Goal: Task Accomplishment & Management: Manage account settings

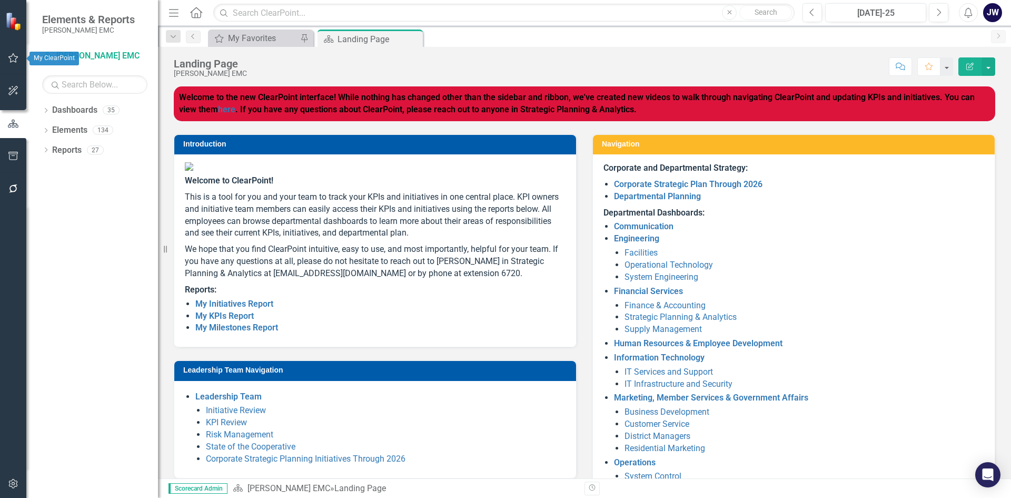
click at [7, 58] on button "button" at bounding box center [14, 58] width 24 height 22
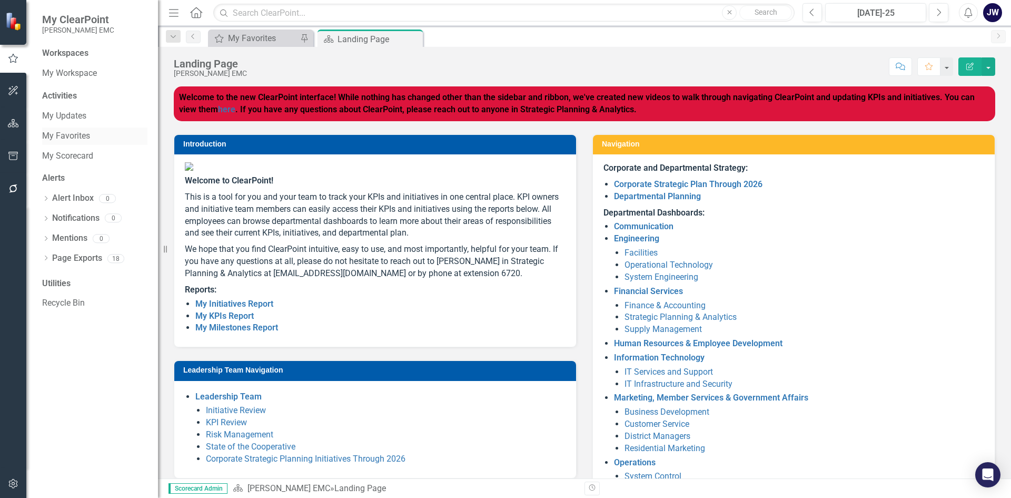
click at [72, 133] on link "My Favorites" at bounding box center [94, 136] width 105 height 12
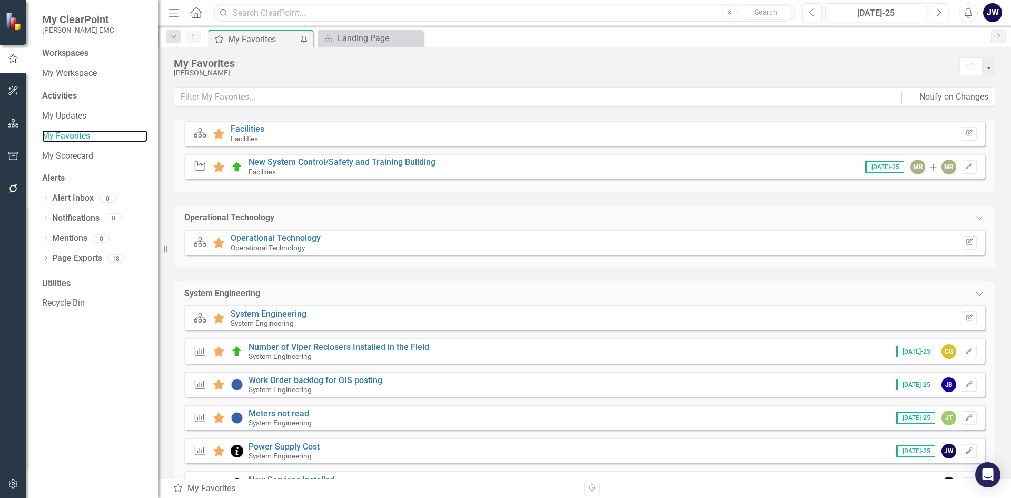
scroll to position [211, 0]
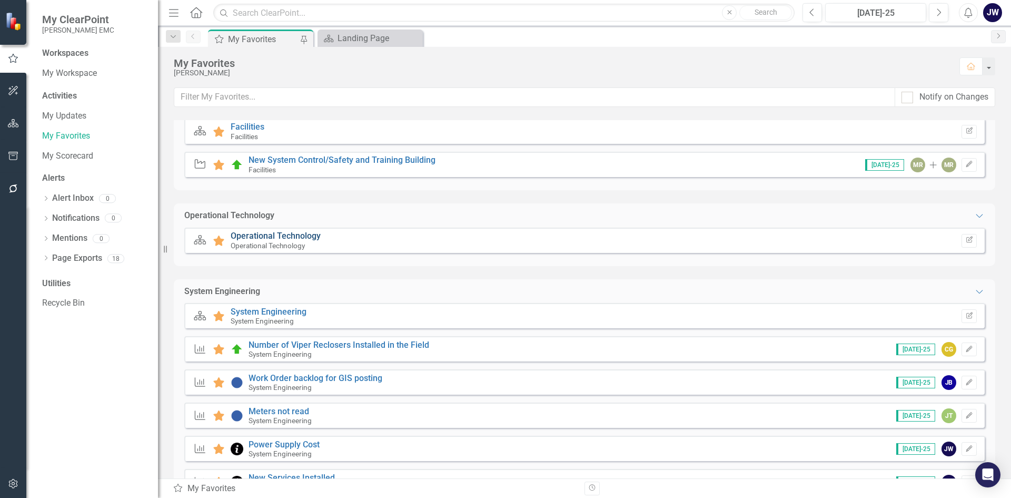
click at [307, 237] on link "Operational Technology" at bounding box center [276, 236] width 90 height 10
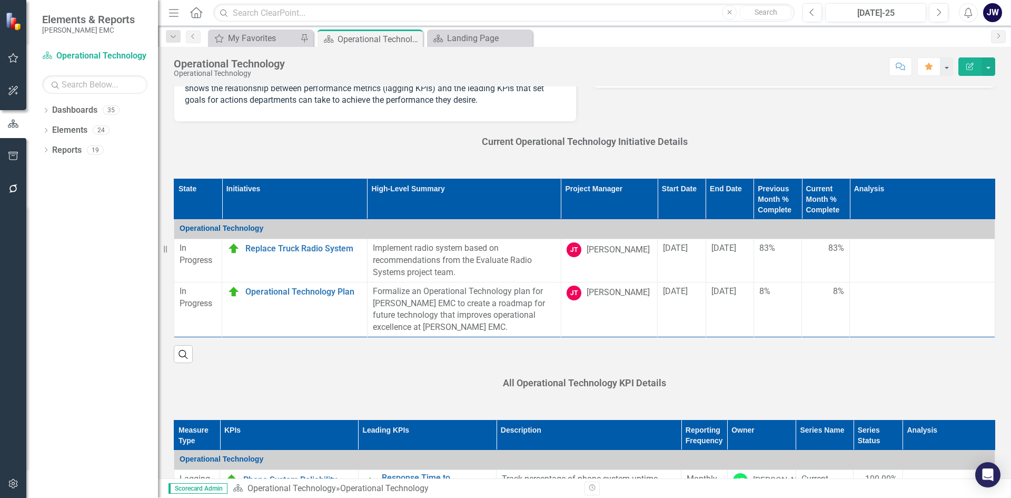
scroll to position [263, 0]
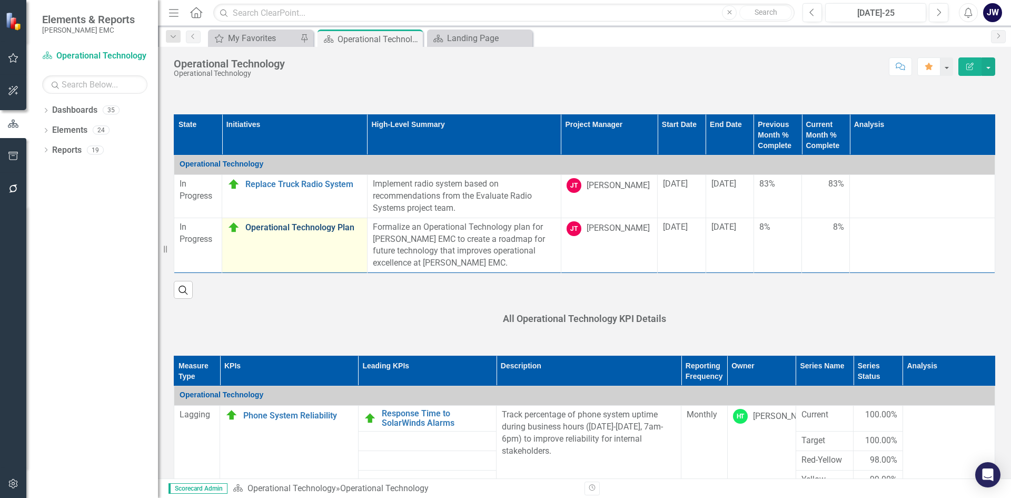
click at [330, 231] on link "Operational Technology Plan" at bounding box center [303, 227] width 116 height 9
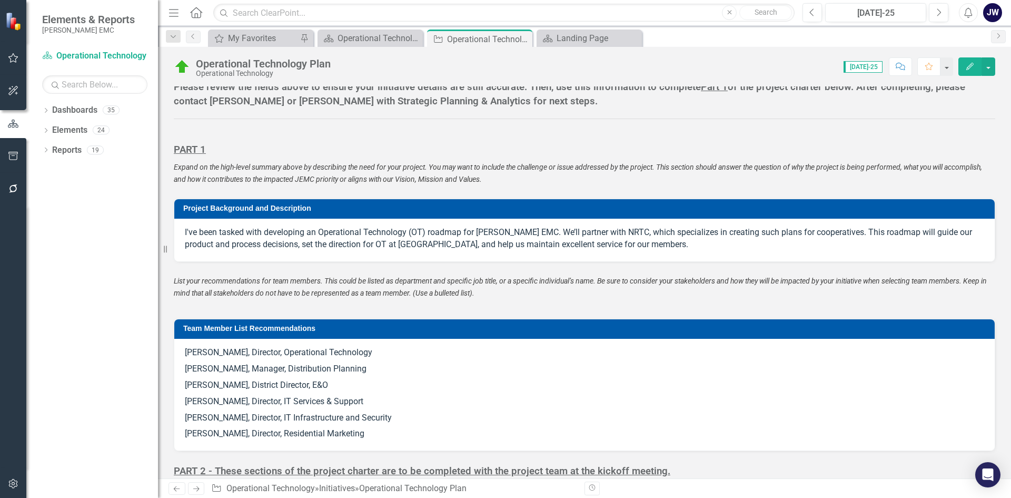
scroll to position [737, 0]
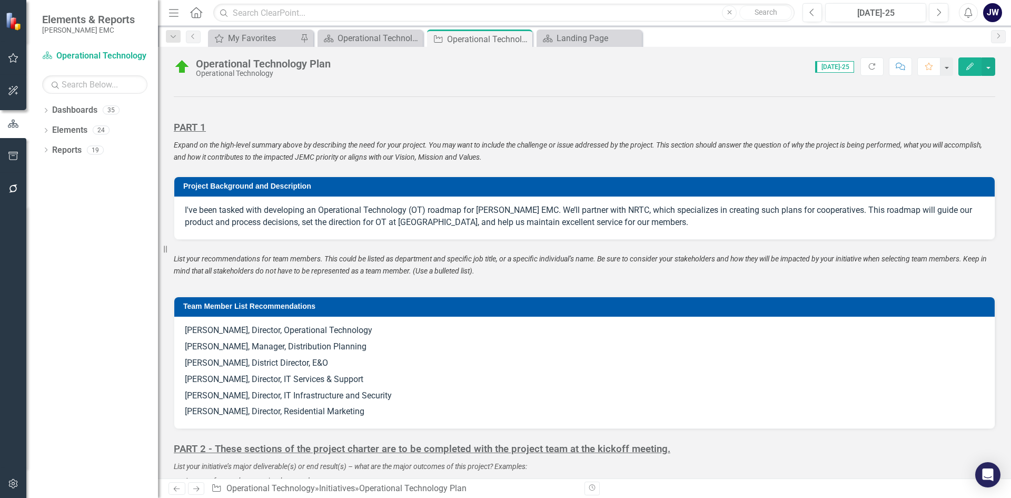
checkbox input "true"
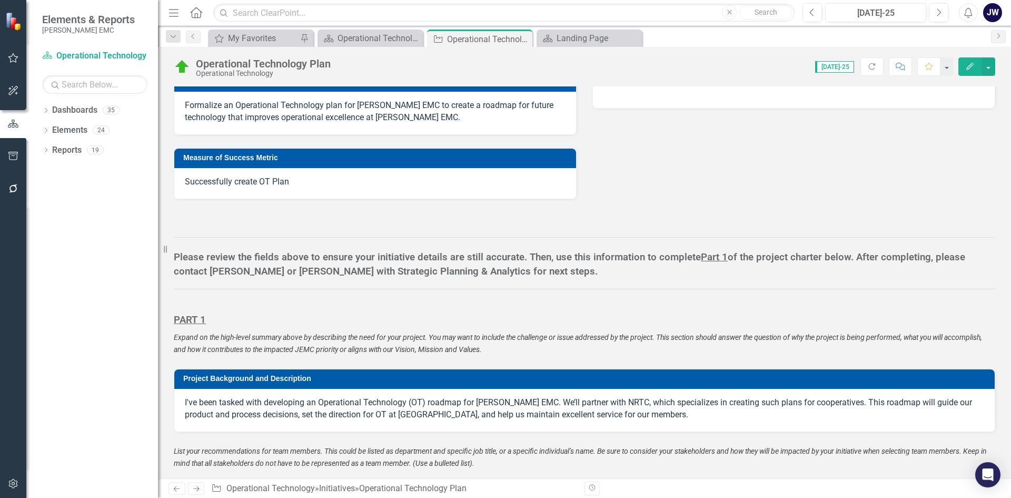
checkbox input "false"
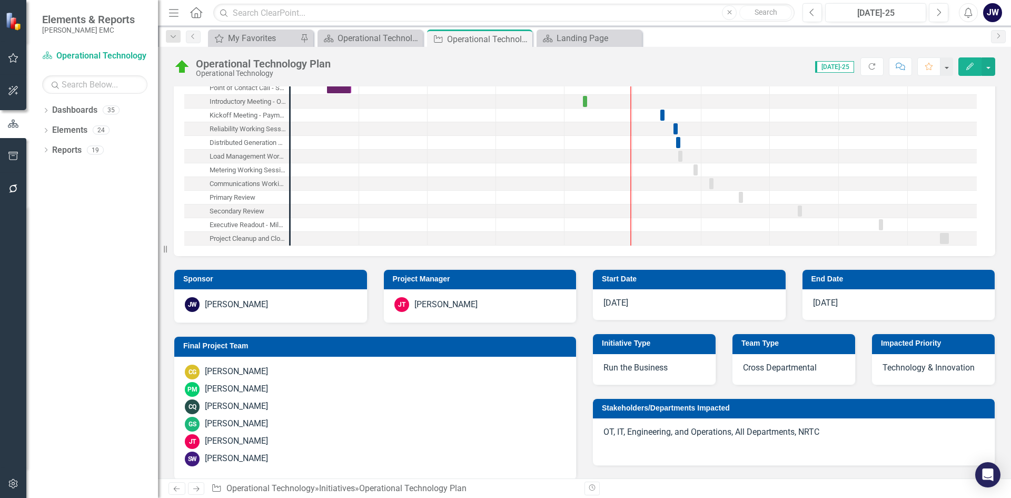
checkbox input "true"
checkbox input "false"
checkbox input "true"
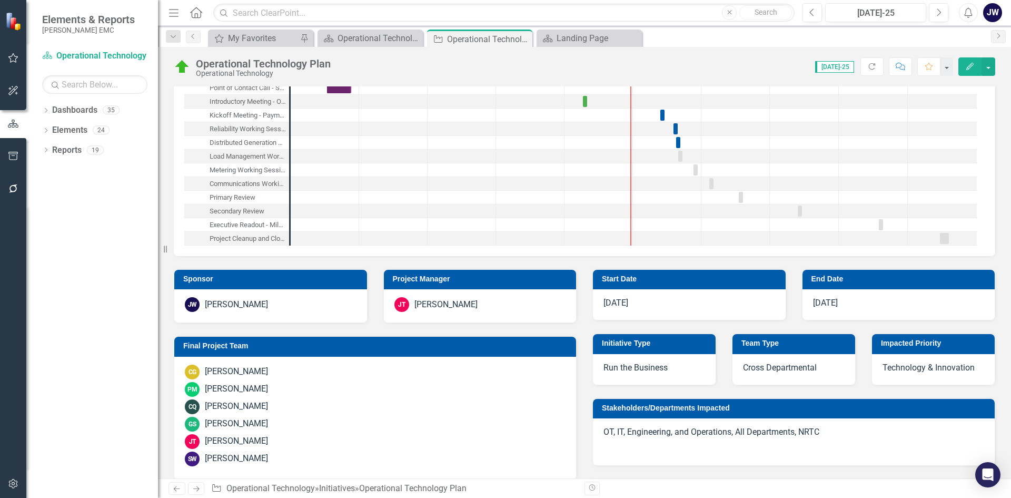
checkbox input "true"
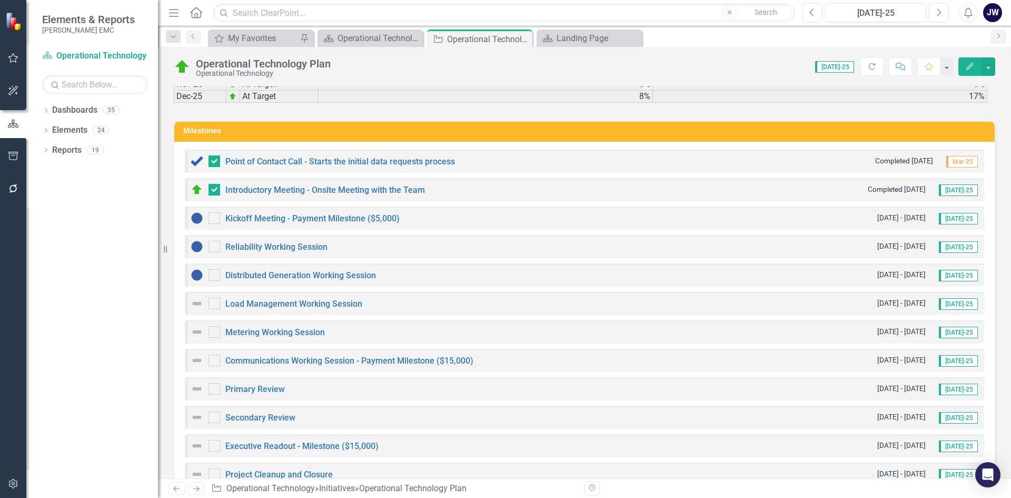
scroll to position [2609, 0]
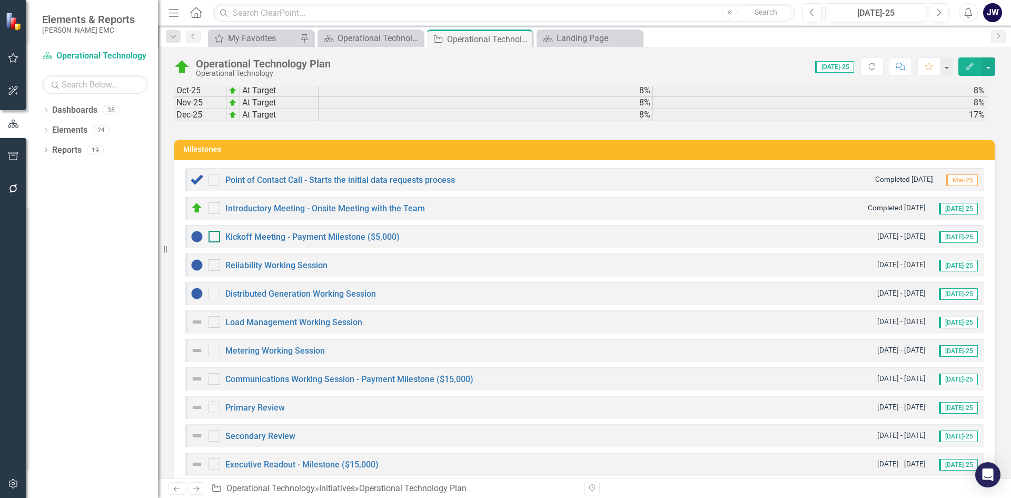
checkbox input "false"
checkbox input "true"
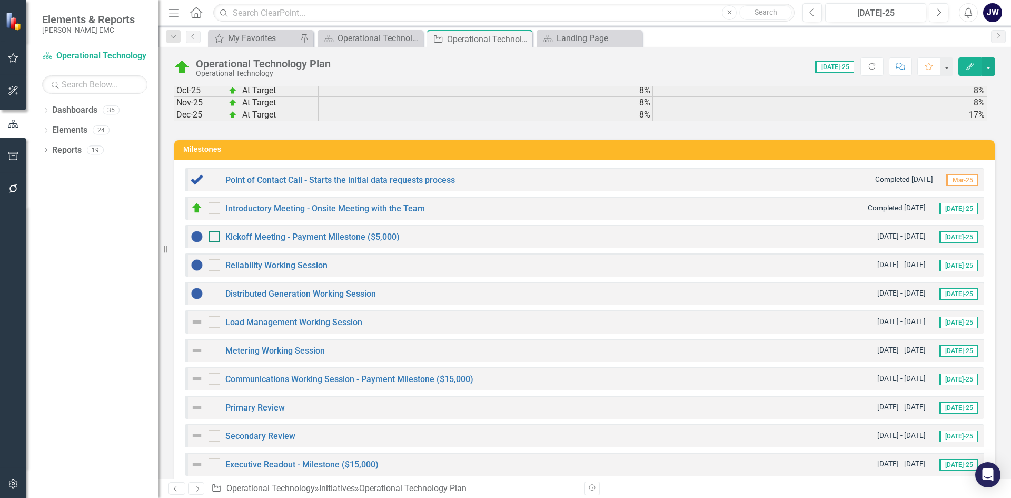
checkbox input "false"
checkbox input "true"
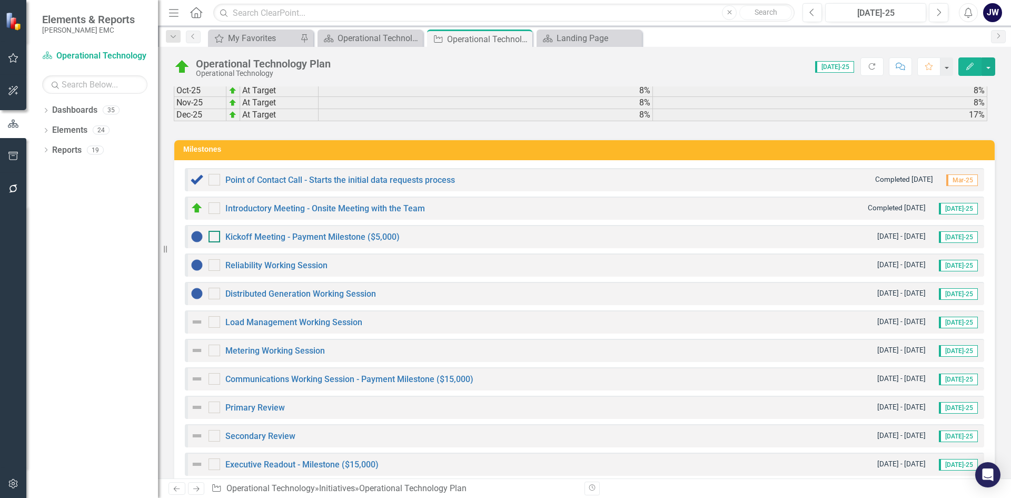
checkbox input "true"
checkbox input "false"
checkbox input "true"
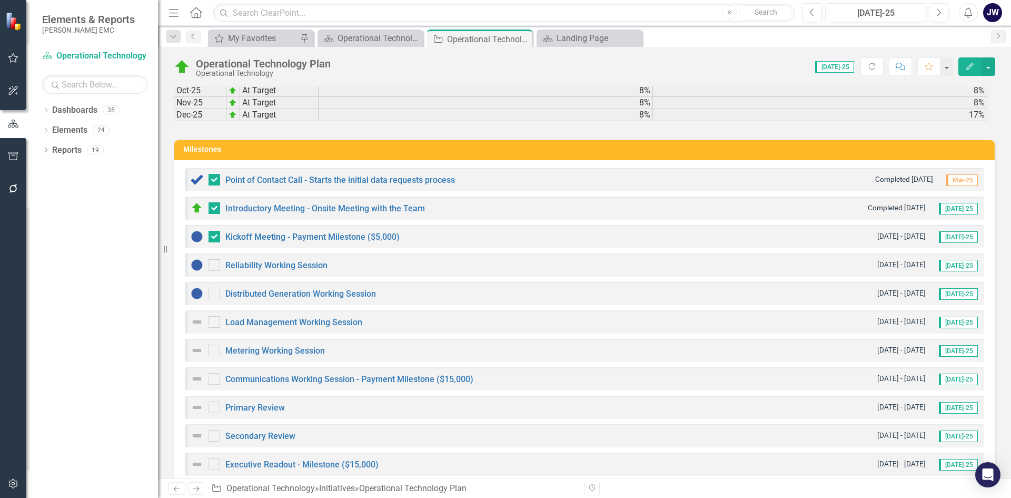
checkbox input "true"
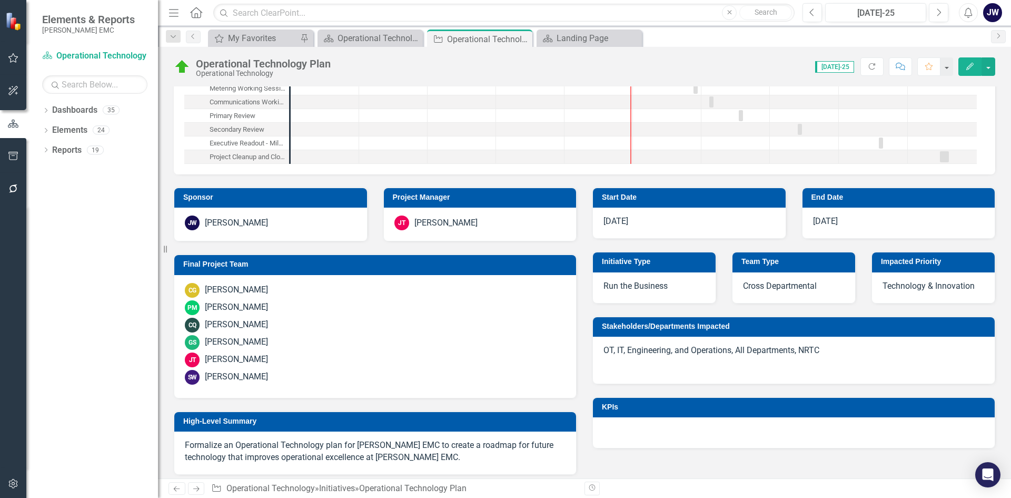
scroll to position [0, 0]
